Goal: Transaction & Acquisition: Purchase product/service

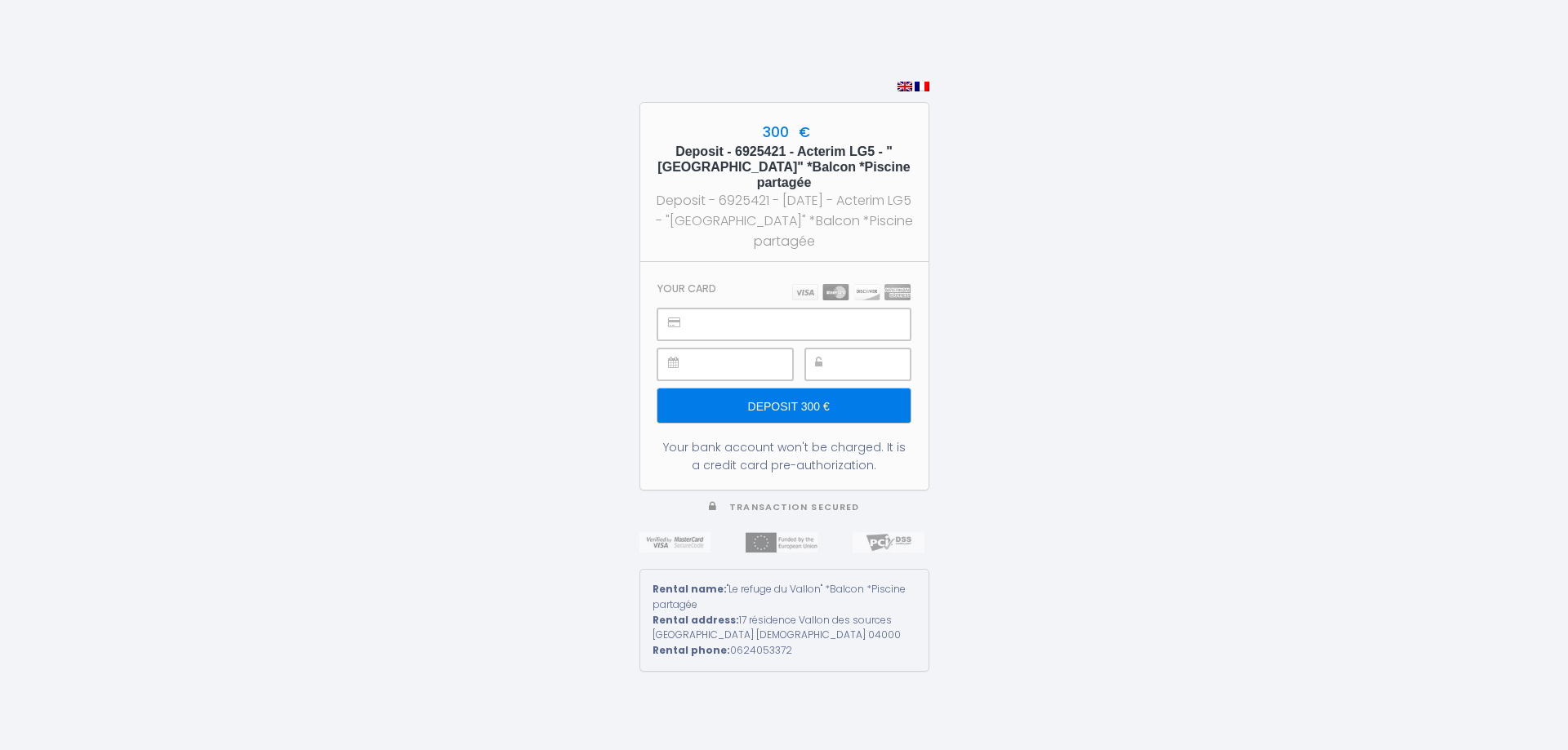
click at [755, 388] on input "Deposit 300 €" at bounding box center [784, 406] width 252 height 35
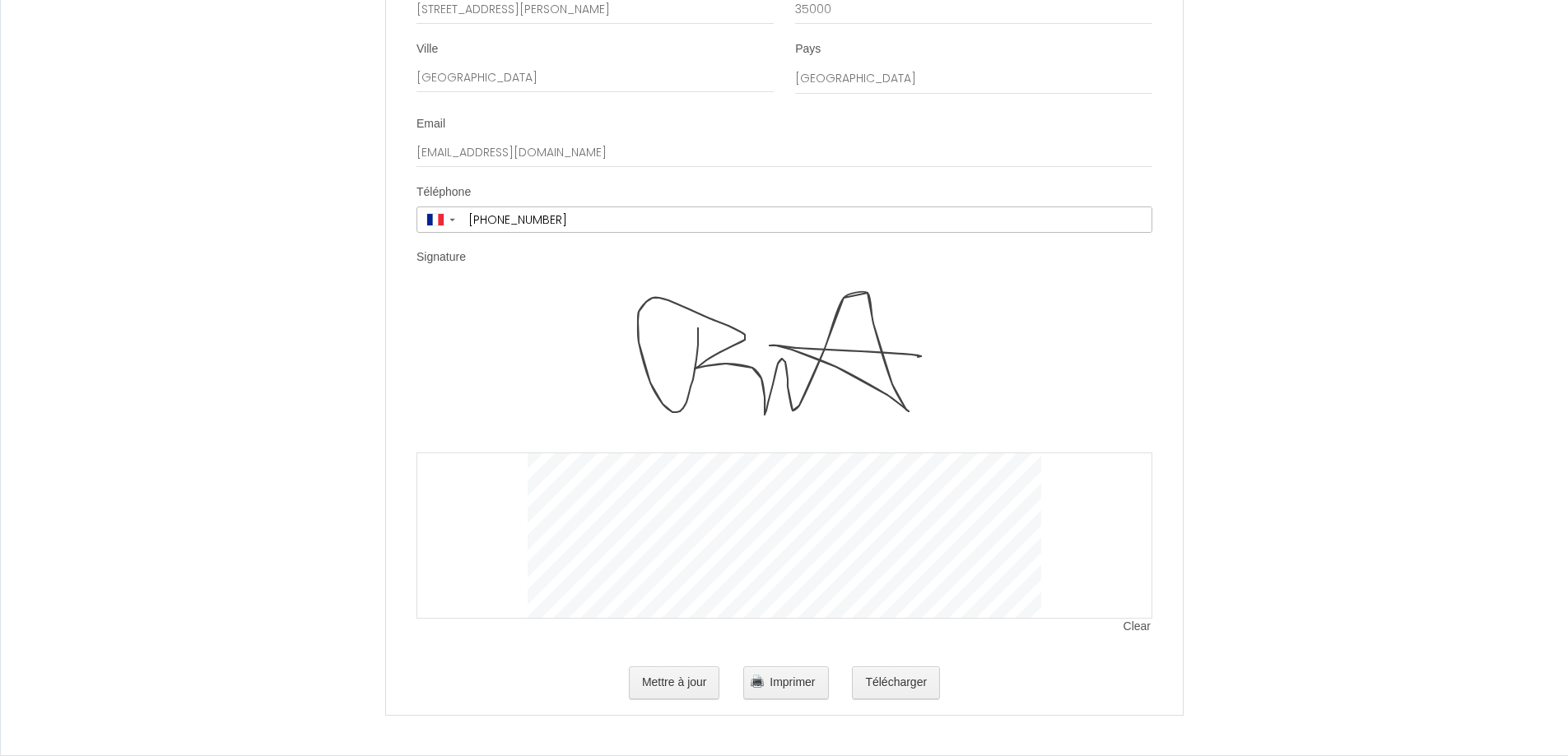
scroll to position [2709, 0]
